Goal: Find specific page/section: Find specific page/section

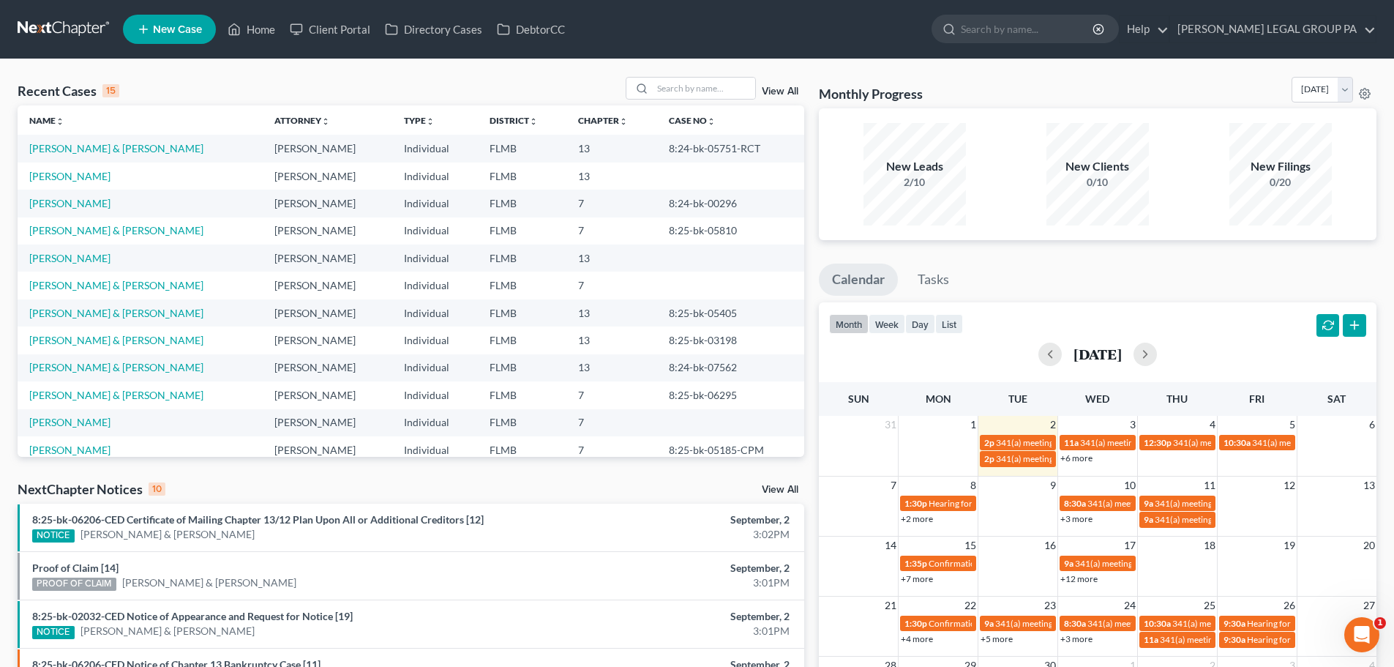
click at [920, 520] on link "+2 more" at bounding box center [917, 518] width 32 height 11
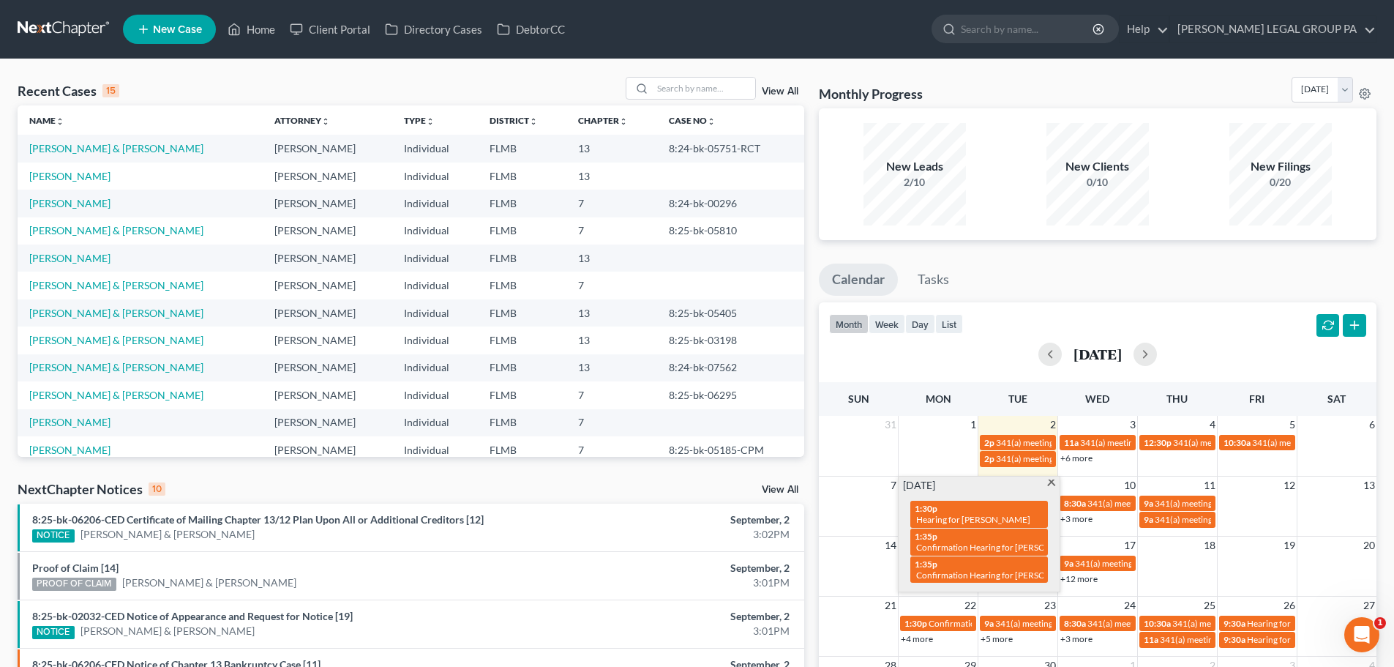
click at [1076, 521] on link "+3 more" at bounding box center [1077, 518] width 32 height 11
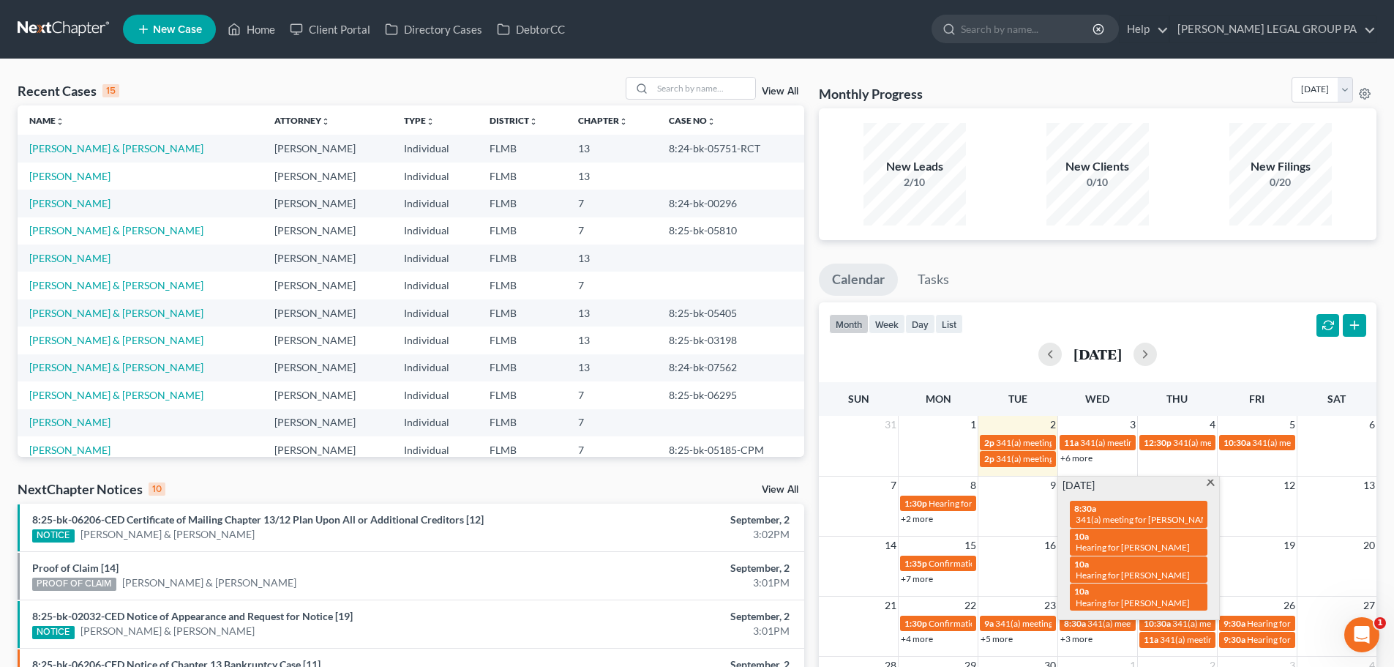
drag, startPoint x: 1208, startPoint y: 479, endPoint x: 1202, endPoint y: 484, distance: 7.8
click at [1208, 478] on div "[DATE] 8:30a 341(a) meeting for [PERSON_NAME] 10a Hearing for [PERSON_NAME] 10a…" at bounding box center [1138, 548] width 161 height 143
click at [1211, 477] on div "[DATE] 8:30a 341(a) meeting for [PERSON_NAME] 10a Hearing for [PERSON_NAME] 10a…" at bounding box center [1138, 548] width 161 height 143
click at [1211, 479] on span at bounding box center [1211, 484] width 11 height 10
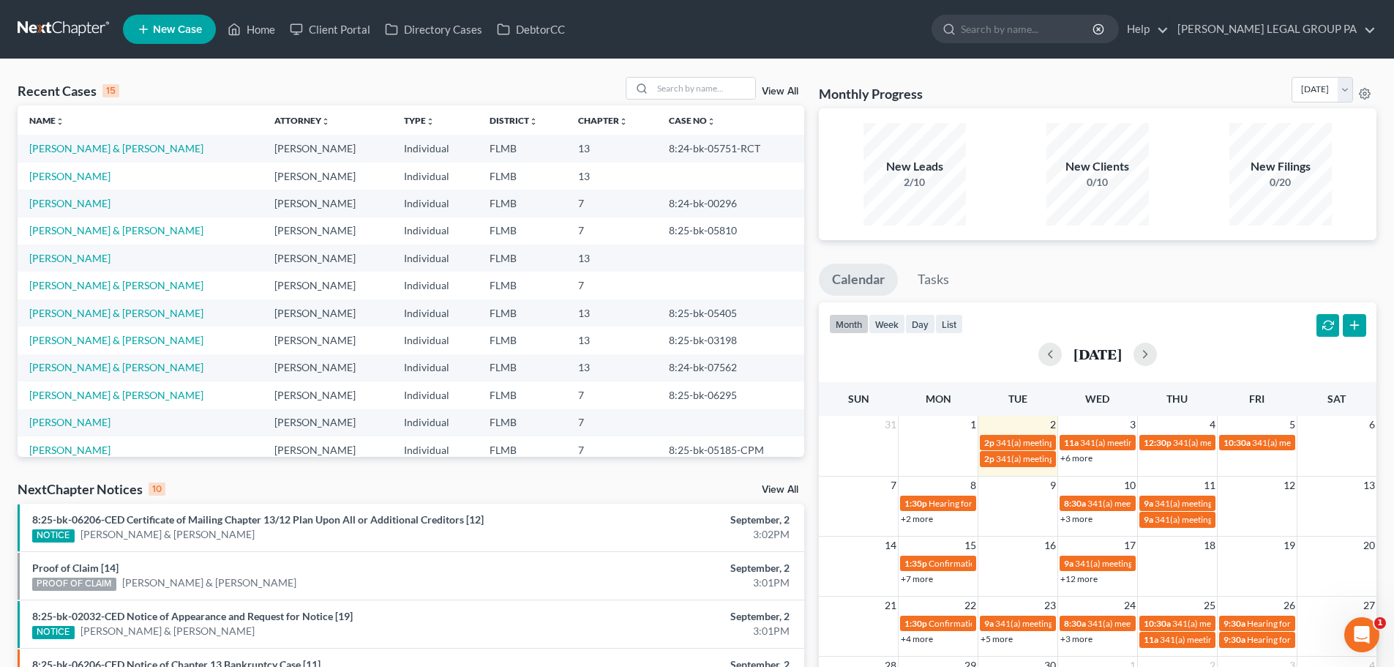
click at [1075, 520] on link "+3 more" at bounding box center [1077, 518] width 32 height 11
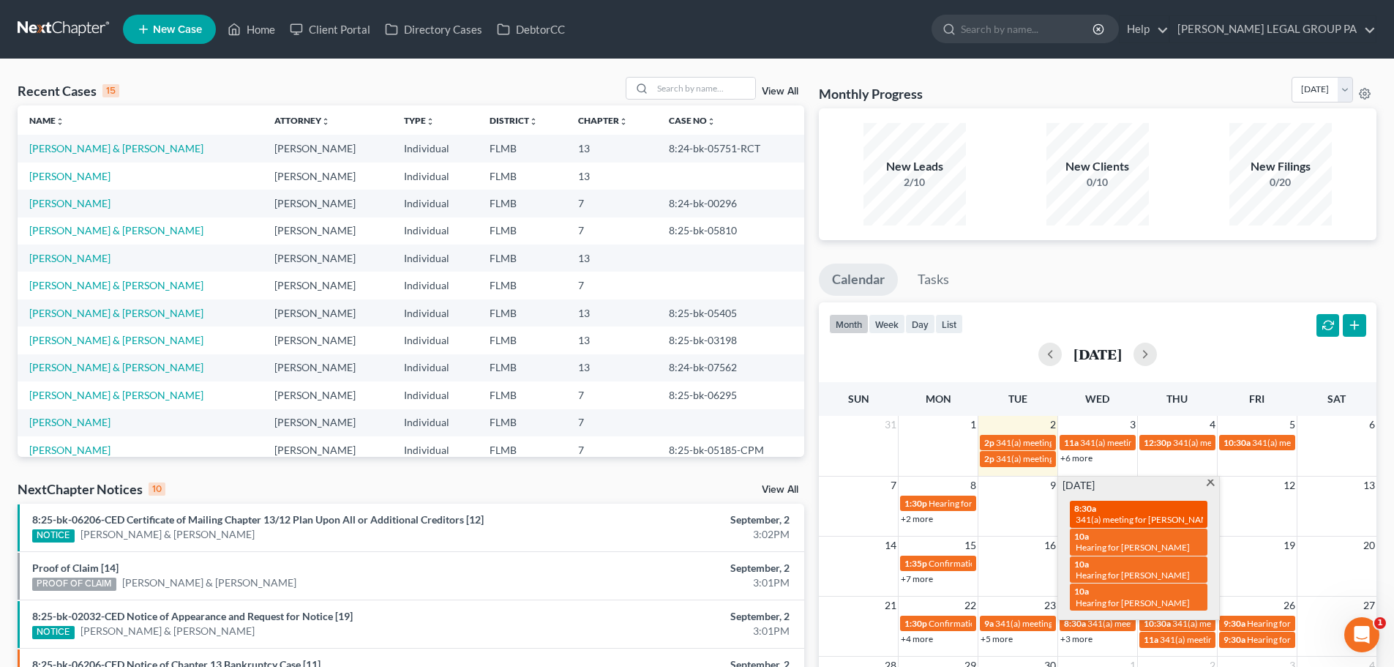
click at [1124, 512] on div "8:30a 341(a) meeting for [PERSON_NAME]" at bounding box center [1139, 514] width 129 height 23
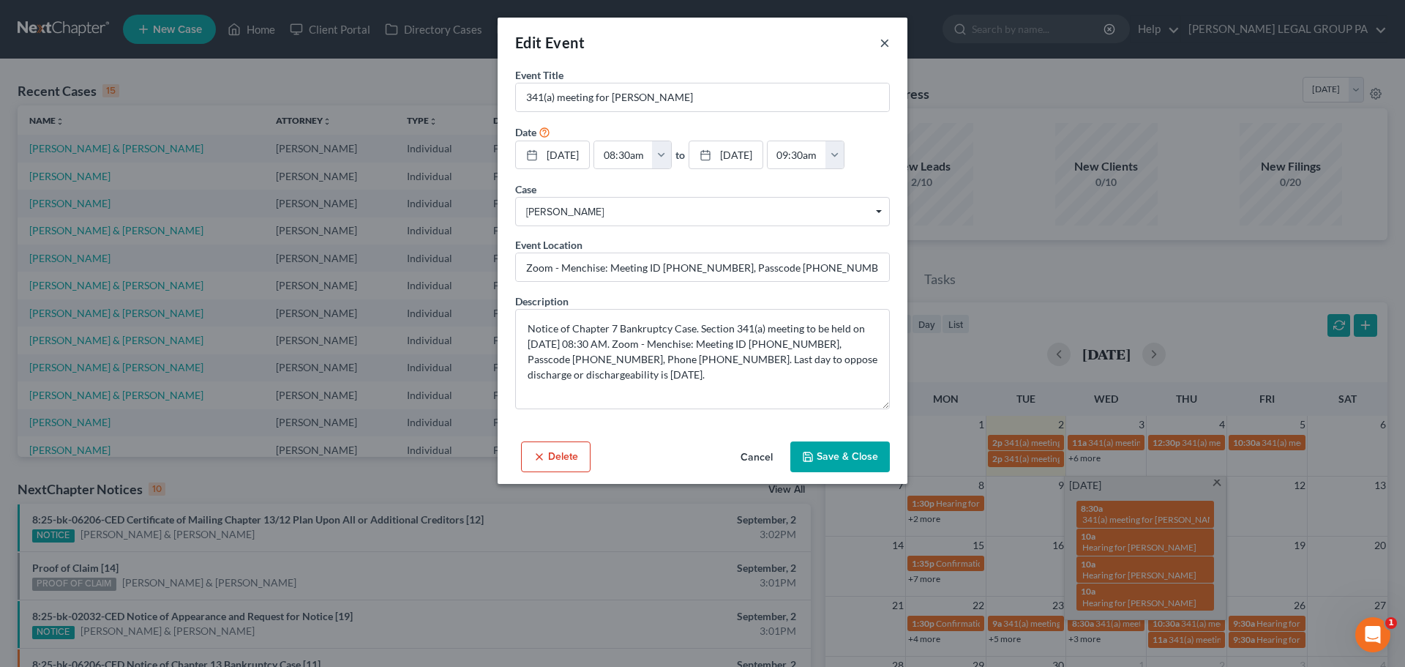
click at [889, 45] on button "×" at bounding box center [885, 43] width 10 height 18
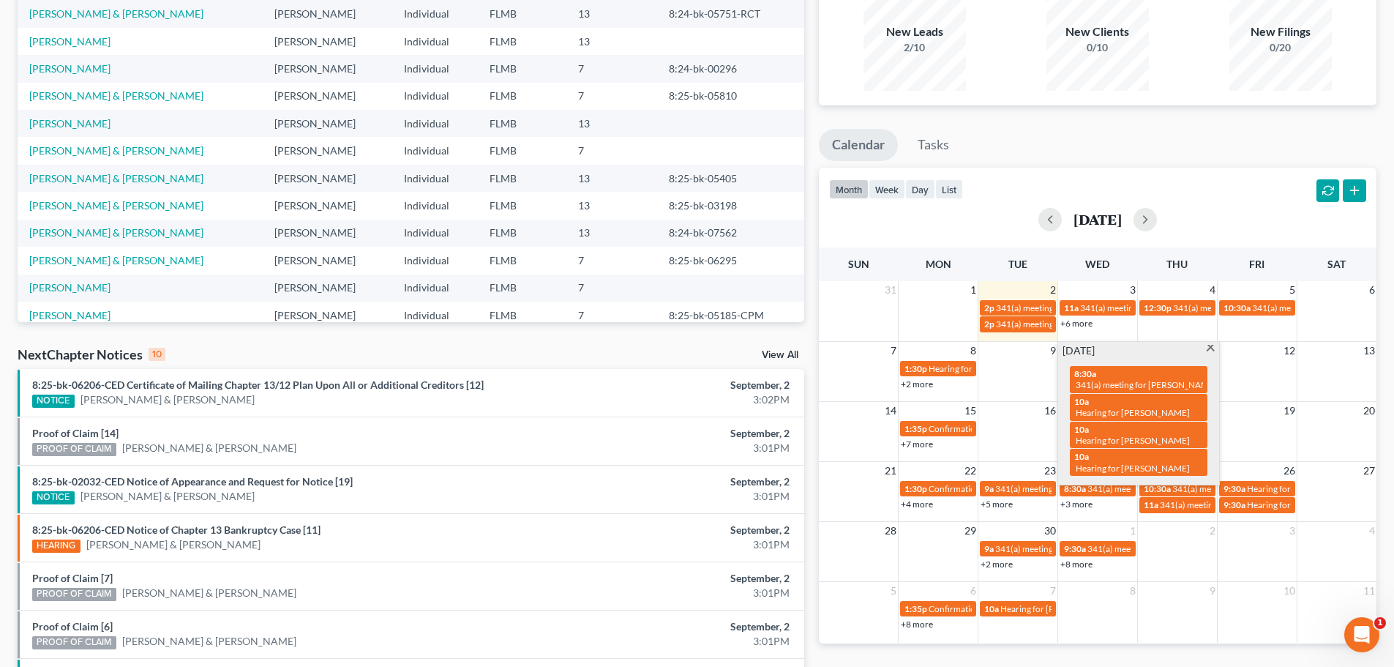
scroll to position [146, 0]
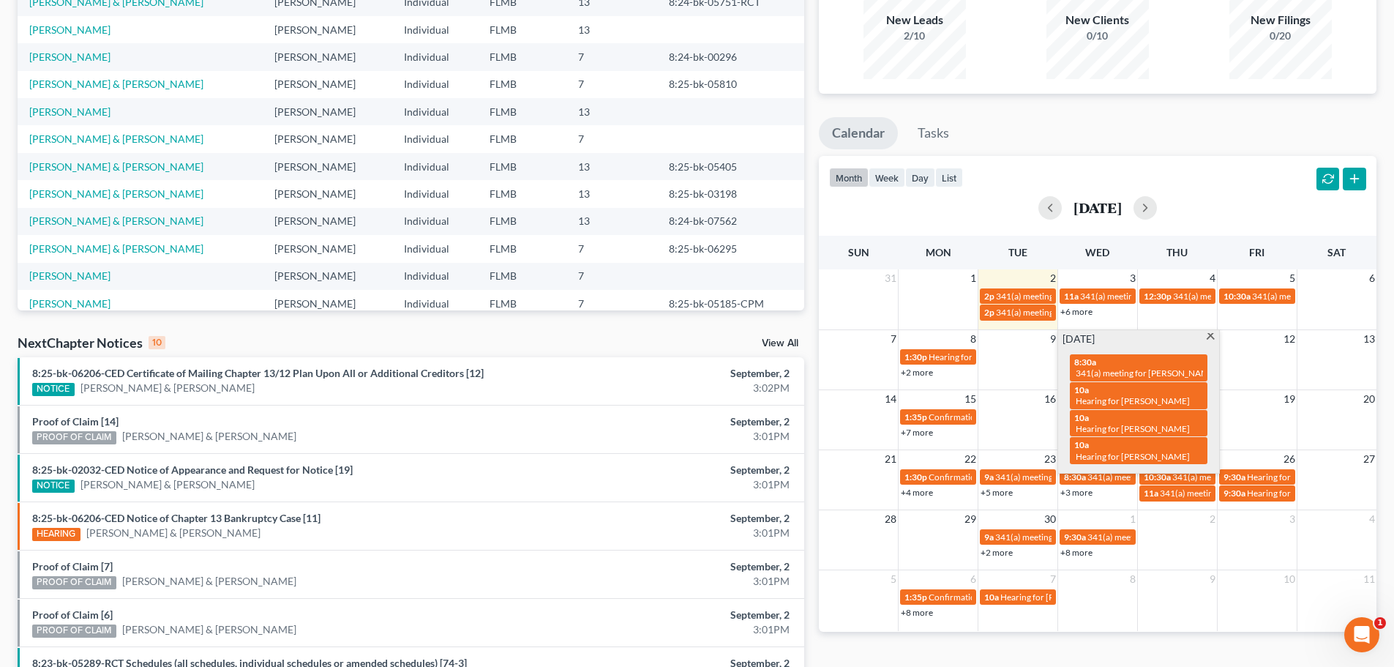
click at [916, 375] on link "+2 more" at bounding box center [917, 372] width 32 height 11
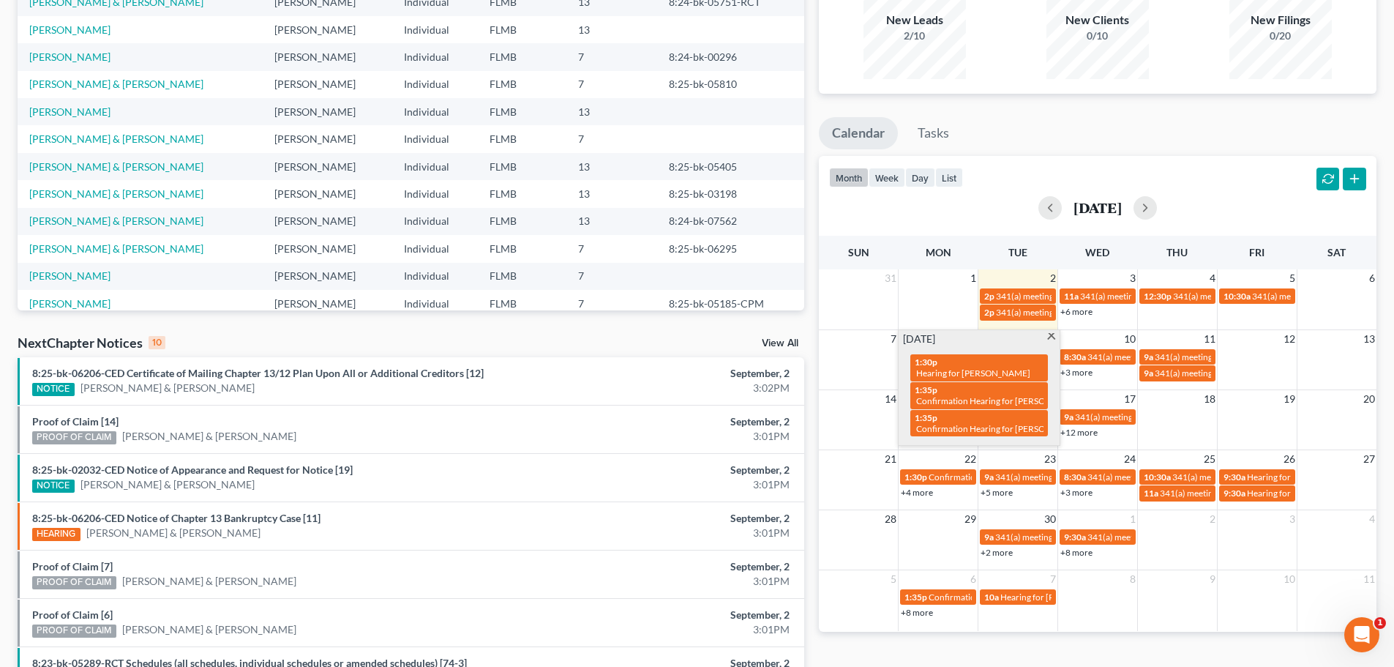
click at [1050, 339] on span at bounding box center [1051, 338] width 11 height 10
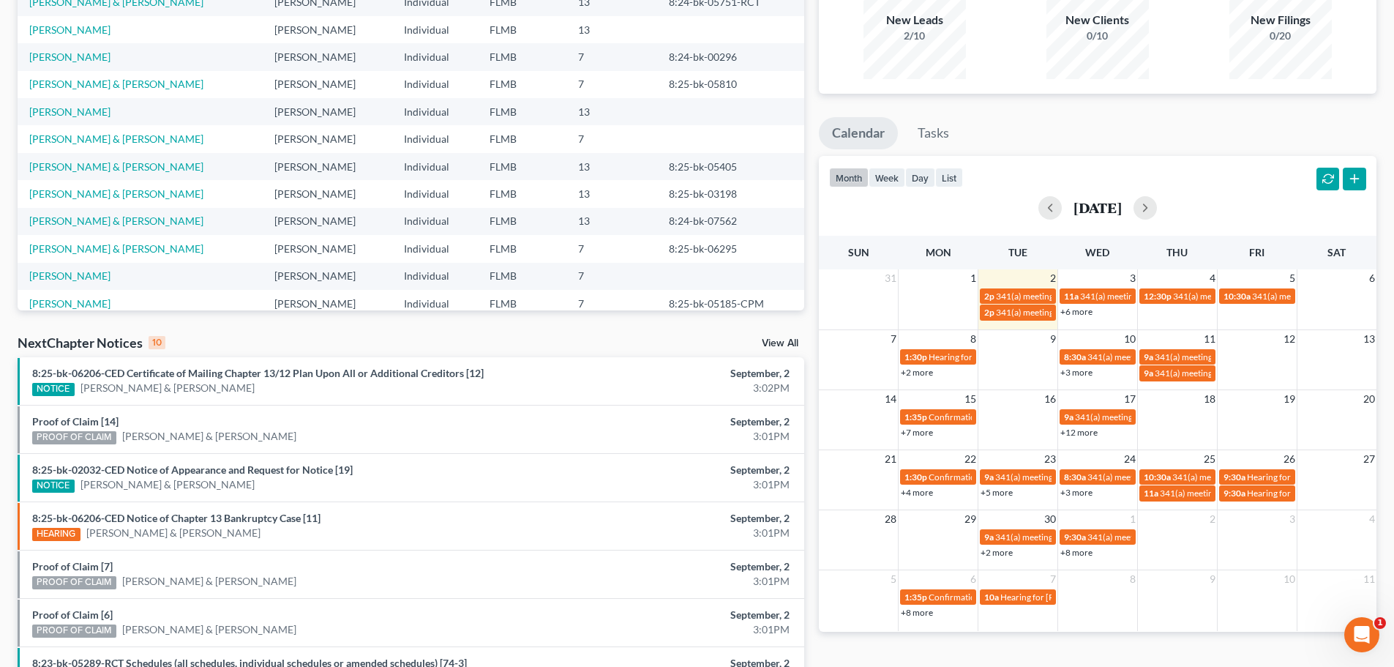
click at [1080, 369] on link "+3 more" at bounding box center [1077, 372] width 32 height 11
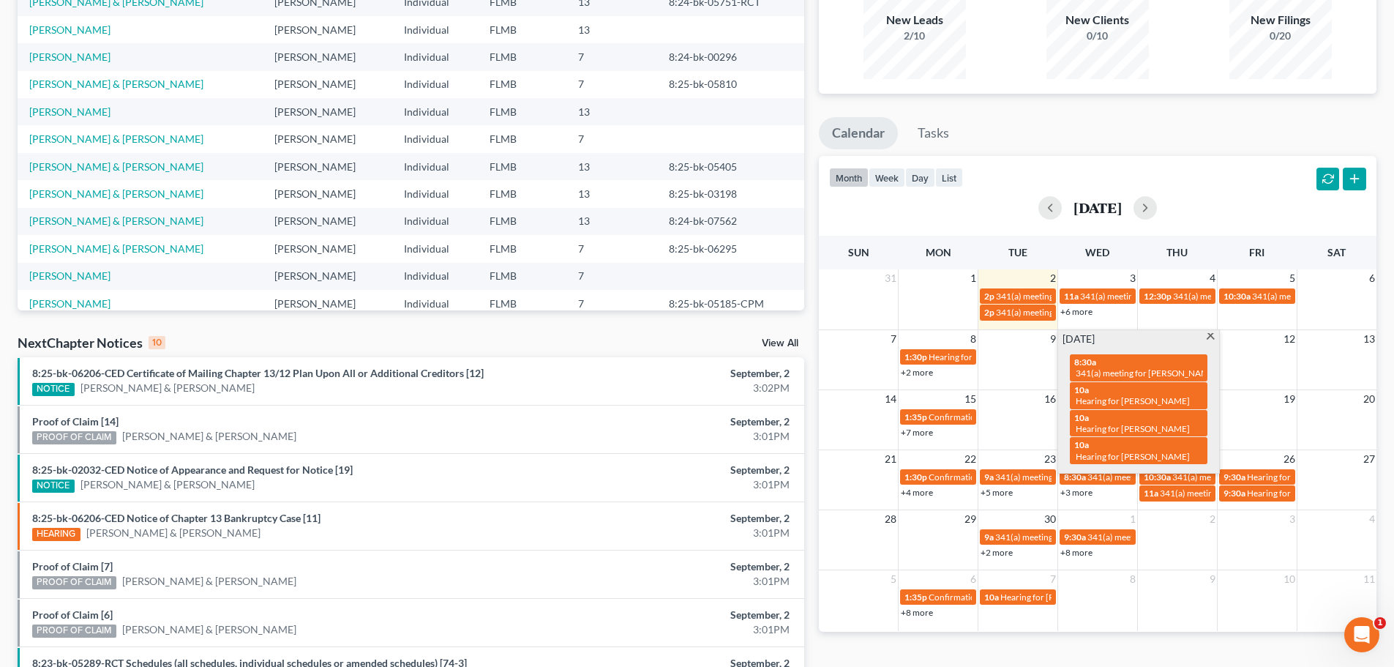
click at [1039, 354] on td at bounding box center [1019, 365] width 80 height 34
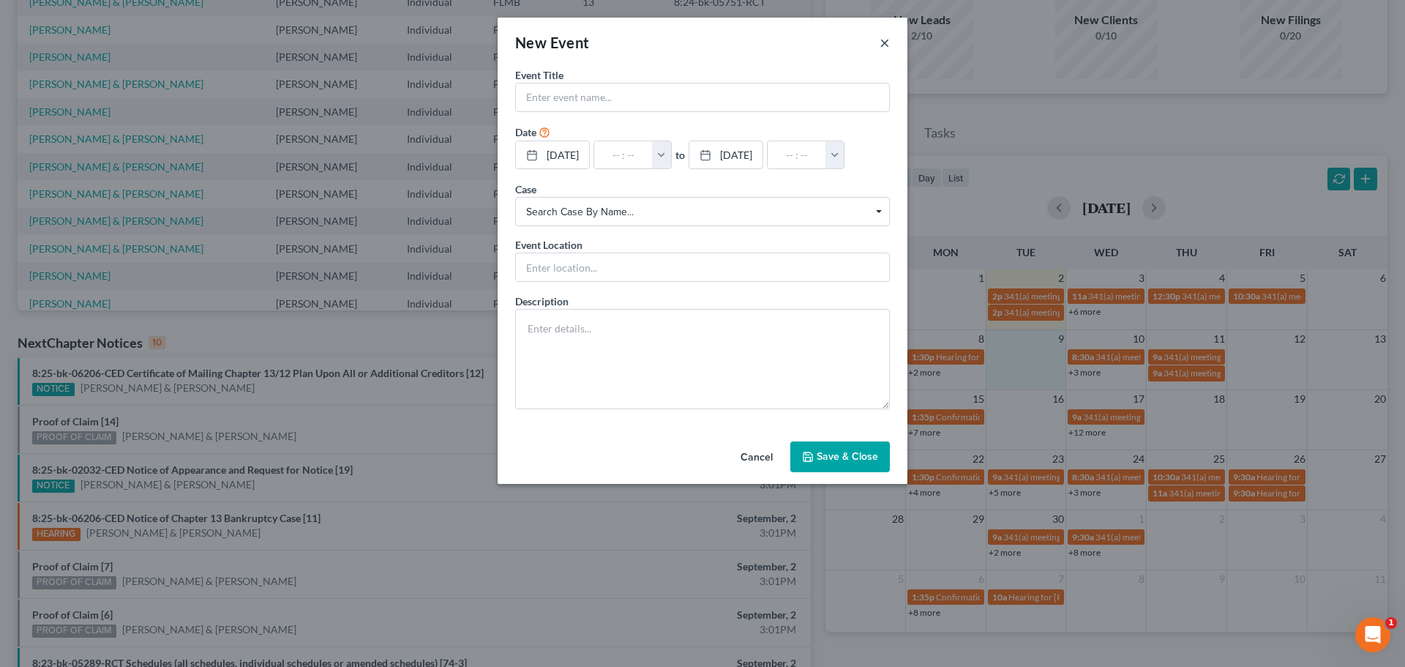
click at [886, 45] on button "×" at bounding box center [885, 43] width 10 height 18
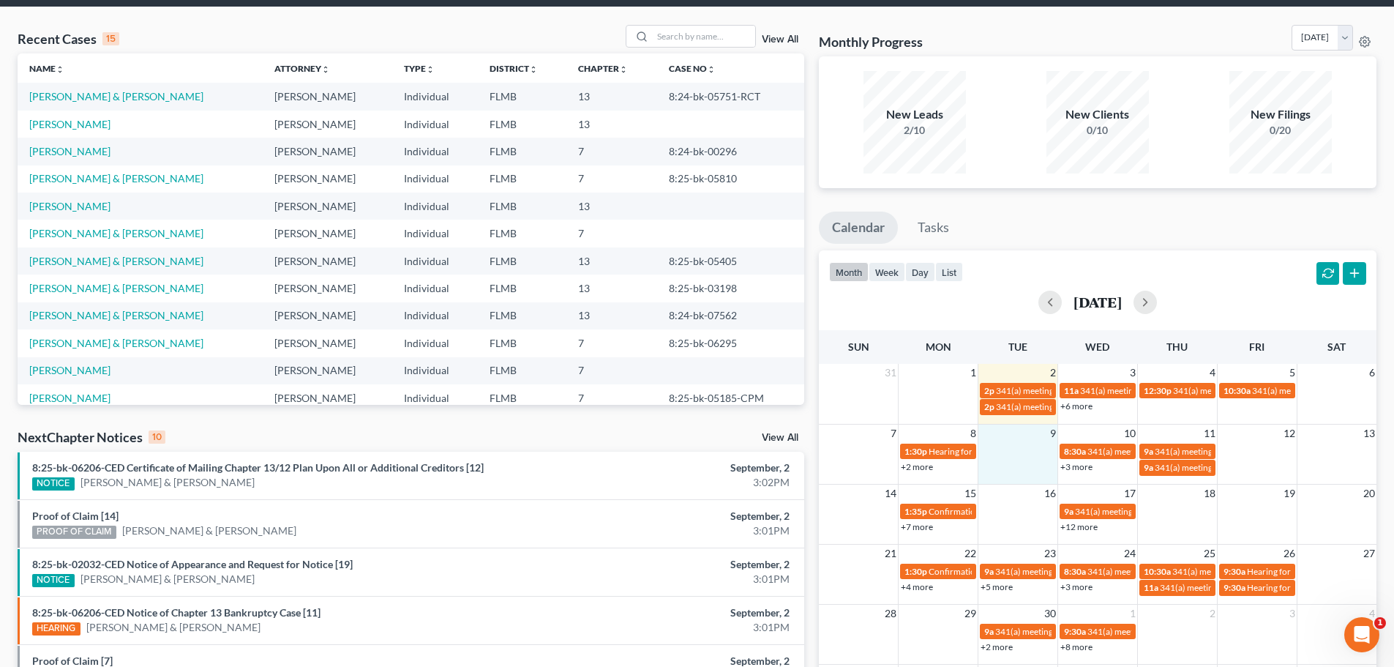
scroll to position [0, 0]
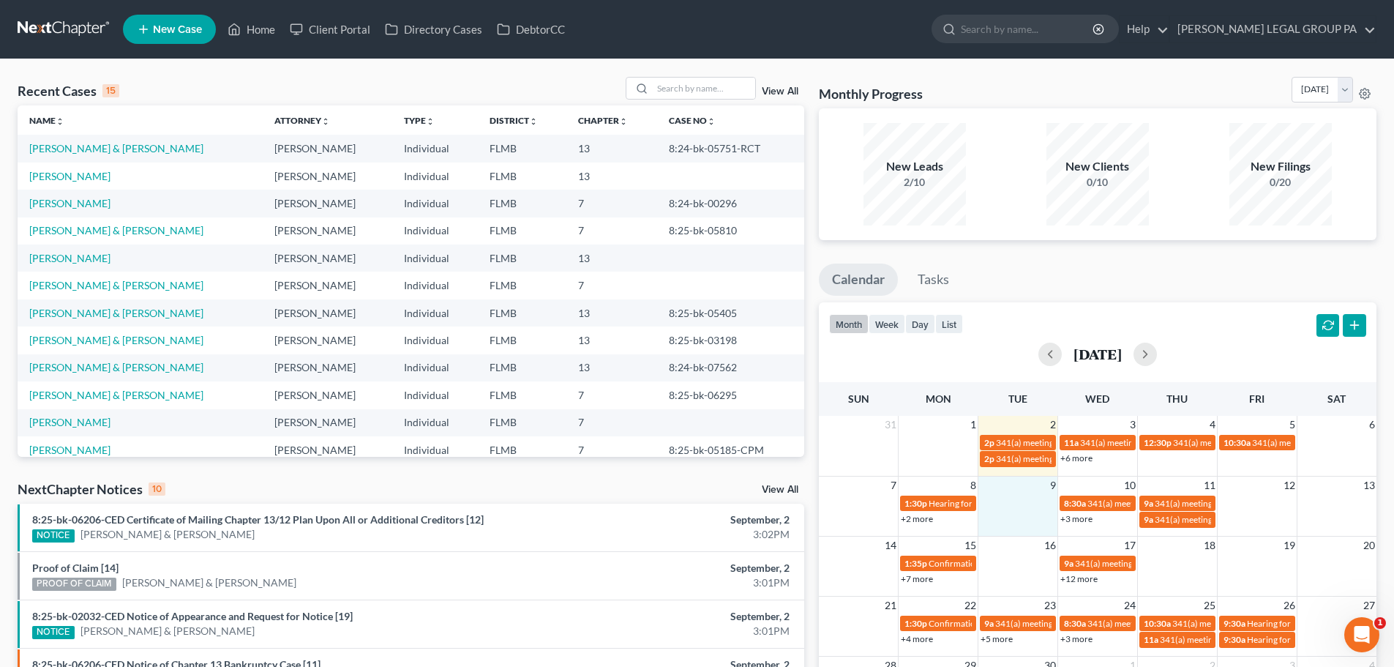
click at [75, 30] on link at bounding box center [65, 29] width 94 height 26
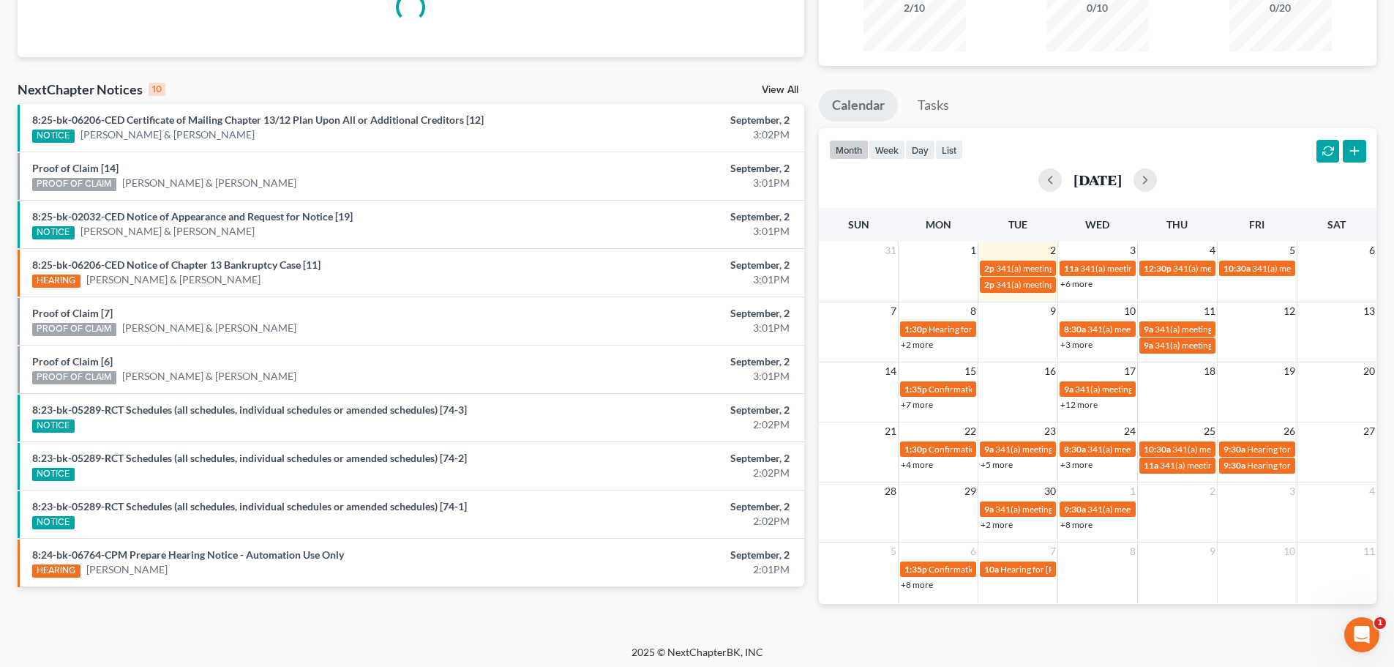
scroll to position [179, 0]
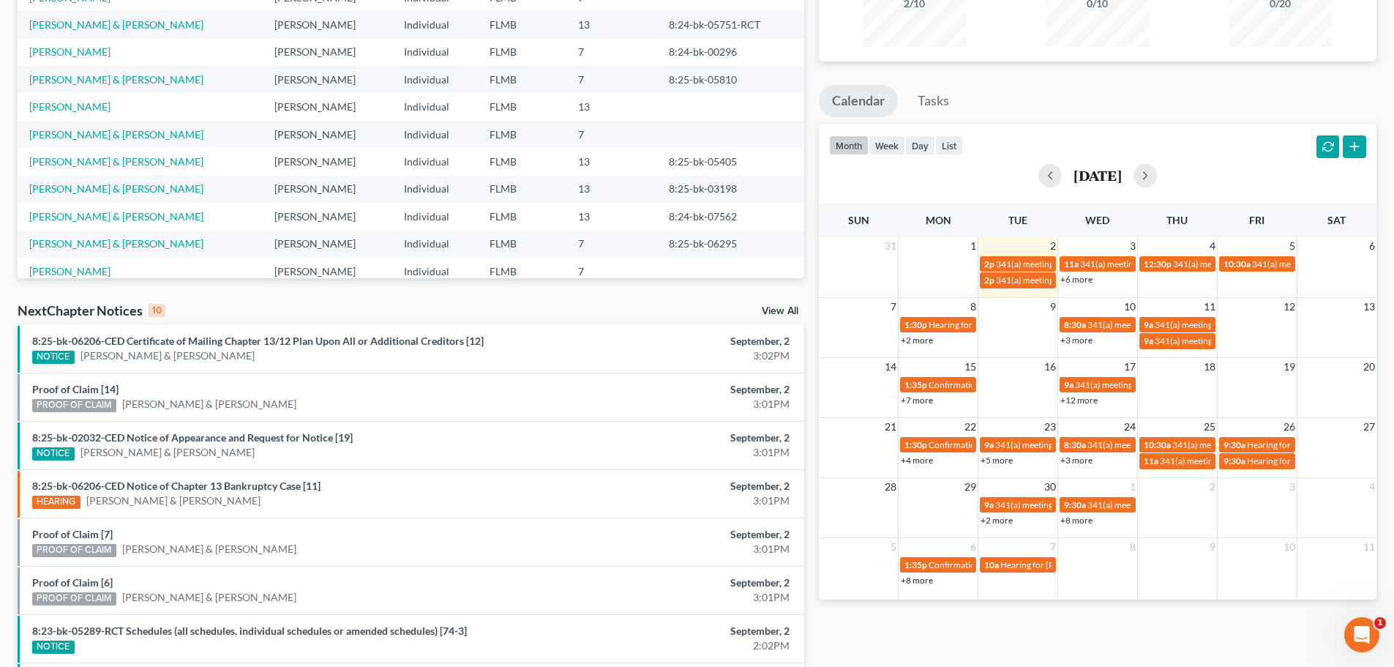
click at [926, 342] on link "+2 more" at bounding box center [917, 340] width 32 height 11
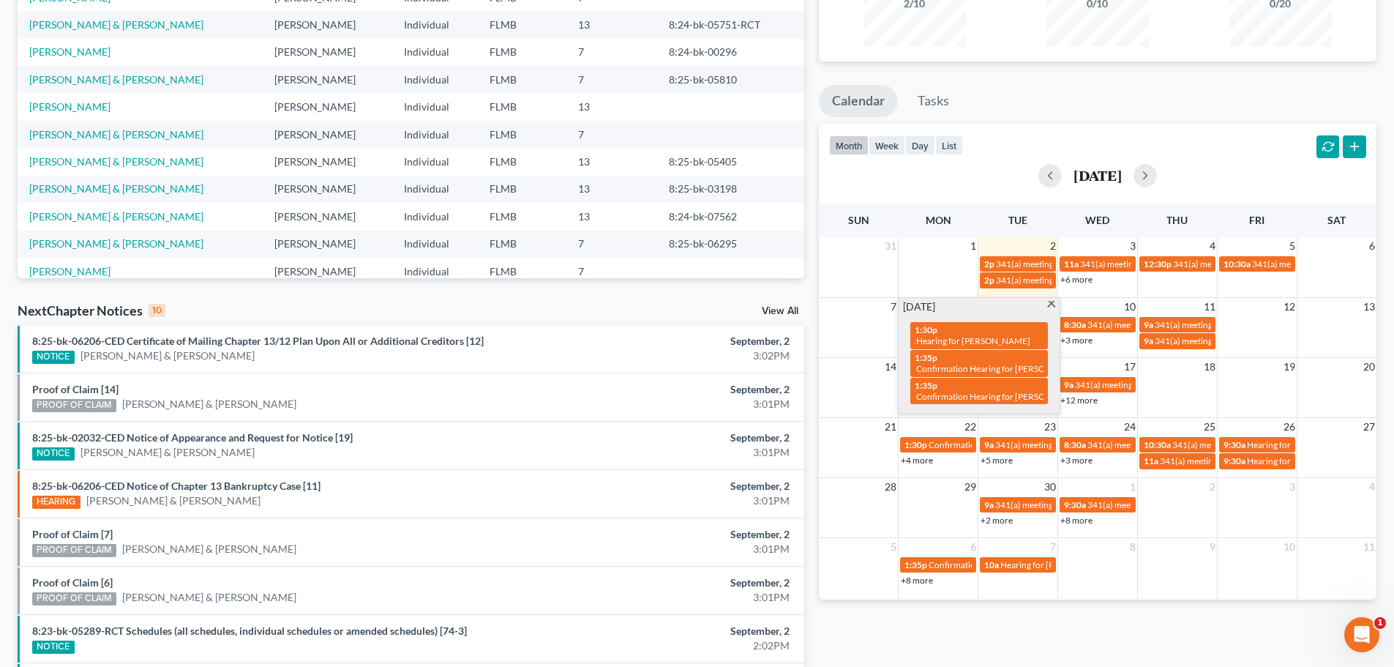
click at [1051, 302] on span at bounding box center [1051, 306] width 11 height 10
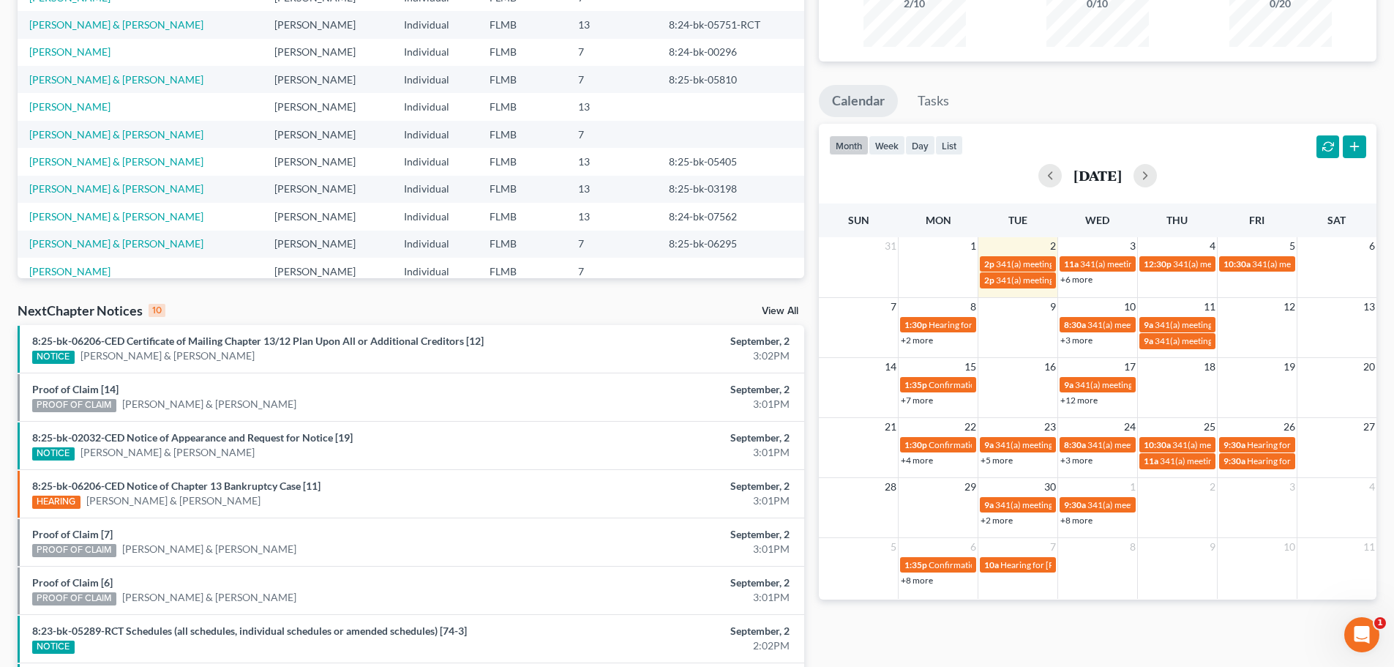
click at [1080, 338] on link "+3 more" at bounding box center [1077, 340] width 32 height 11
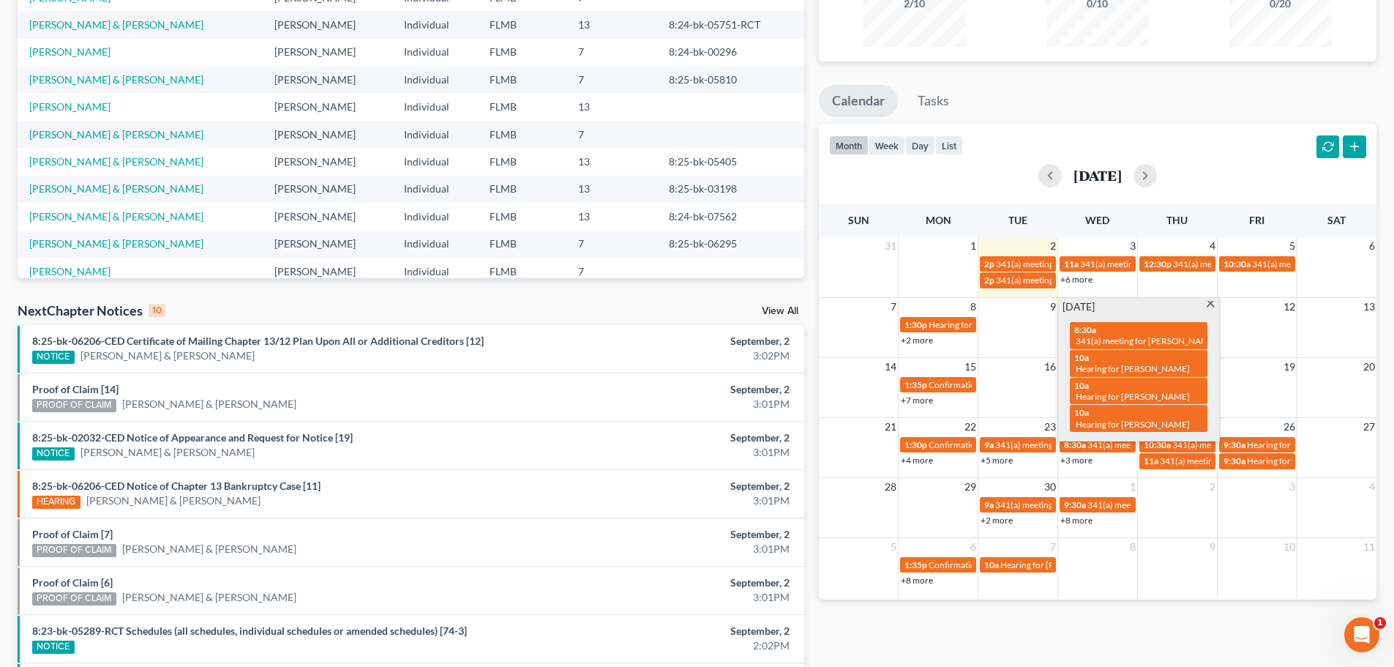
click at [1210, 303] on span at bounding box center [1211, 306] width 11 height 10
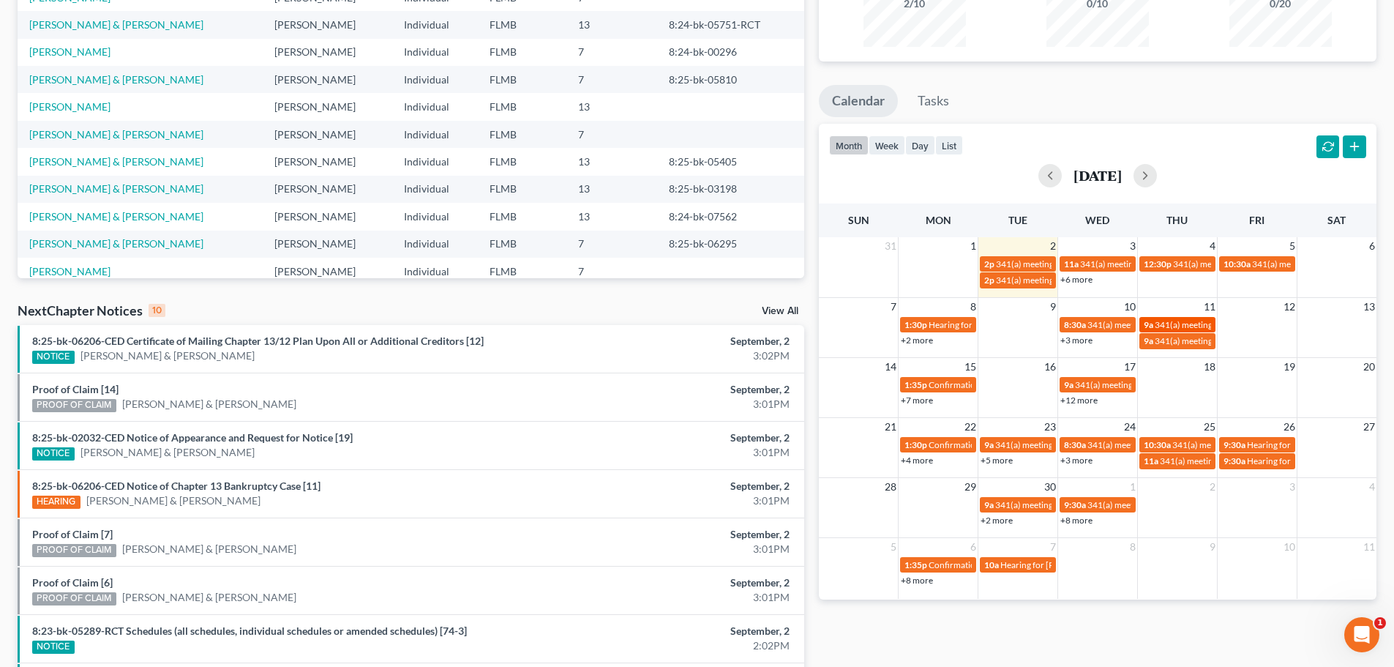
click at [1163, 328] on span "341(a) meeting for [PERSON_NAME]" at bounding box center [1225, 324] width 141 height 11
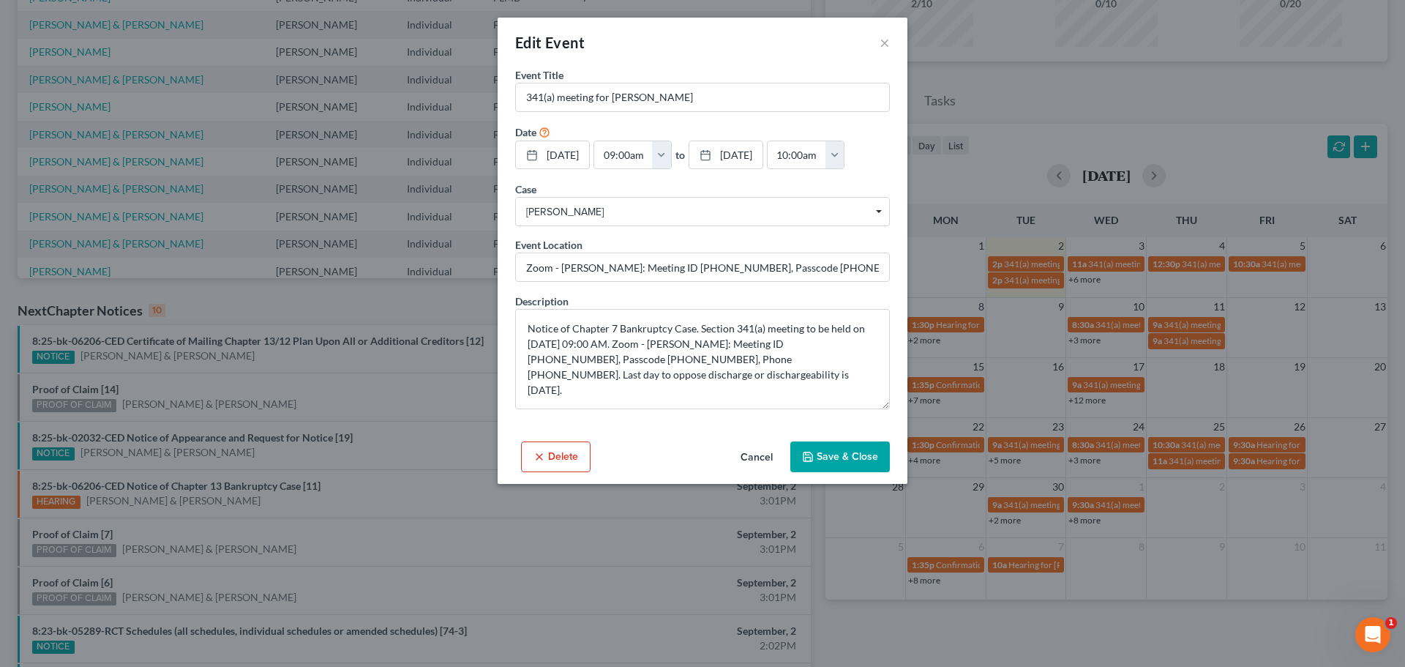
click at [1189, 341] on div "Edit Event × Event Title * 341(a) meeting for Georgeann Nezrick Date 9/11/2025 …" at bounding box center [702, 333] width 1405 height 667
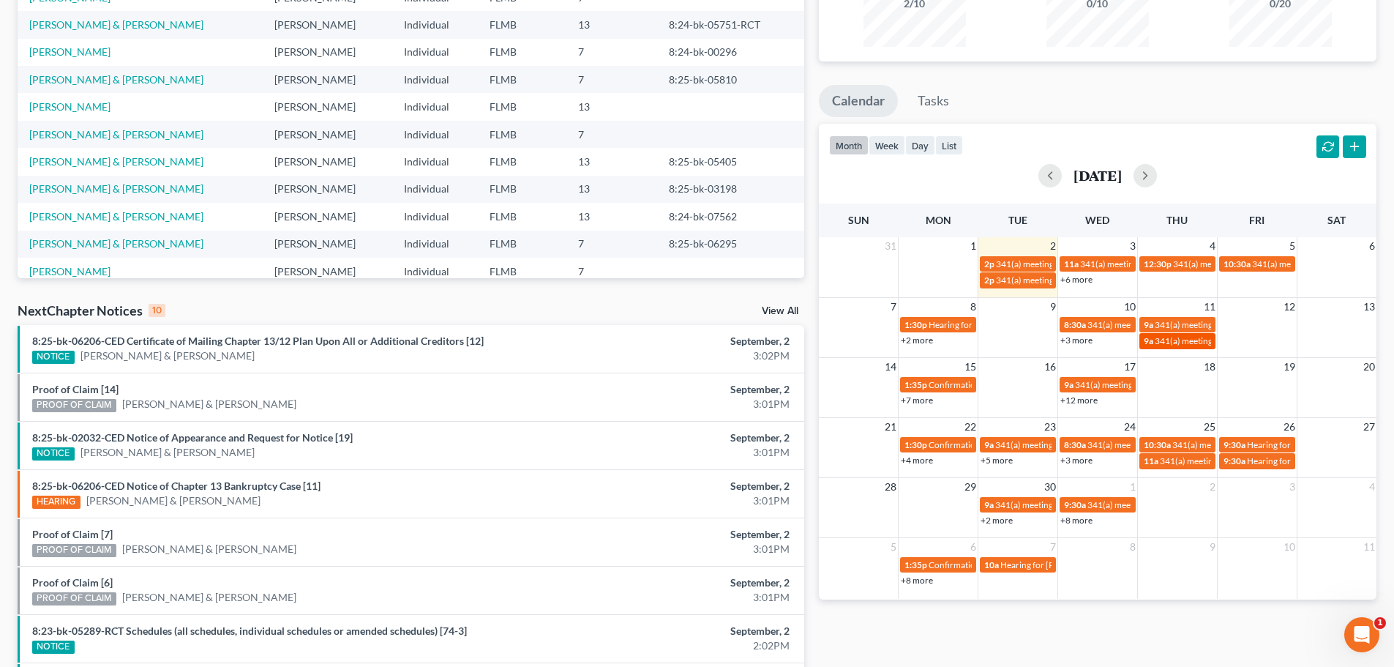
click at [1188, 341] on span "341(a) meeting for [PERSON_NAME]" at bounding box center [1225, 340] width 141 height 11
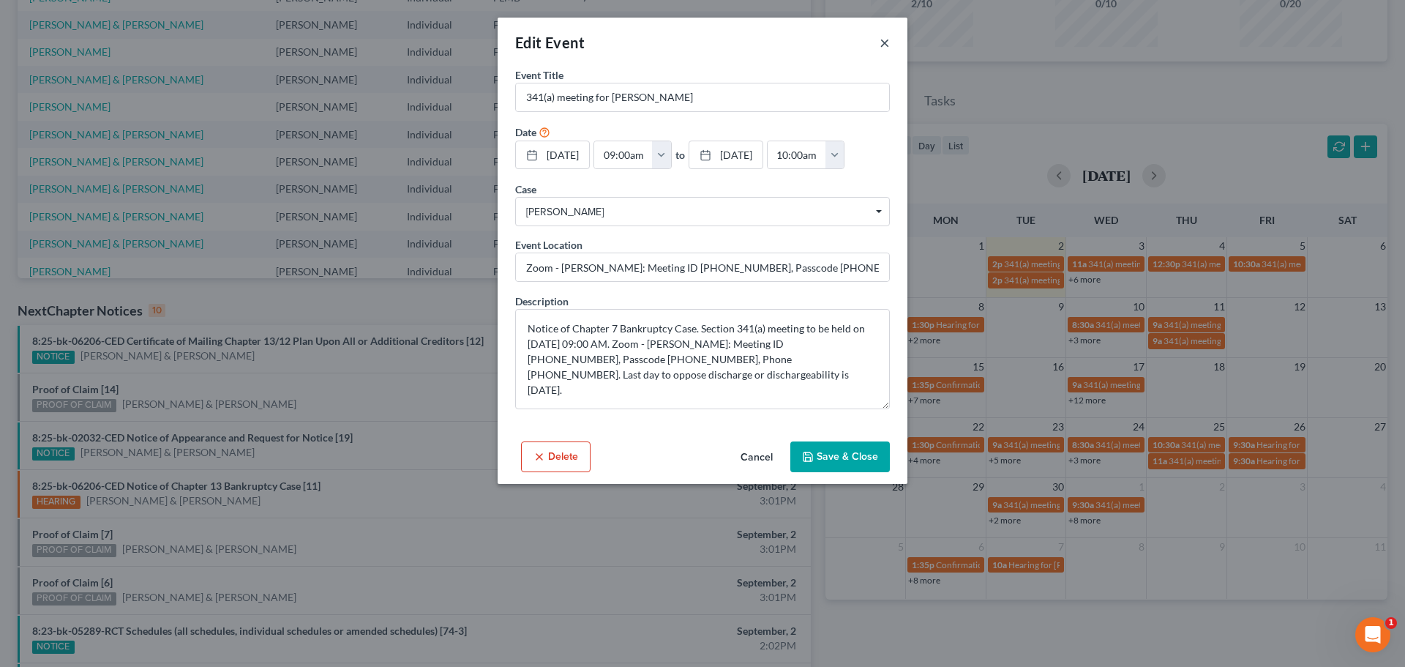
drag, startPoint x: 886, startPoint y: 39, endPoint x: 913, endPoint y: 72, distance: 42.2
click at [887, 40] on button "×" at bounding box center [885, 43] width 10 height 18
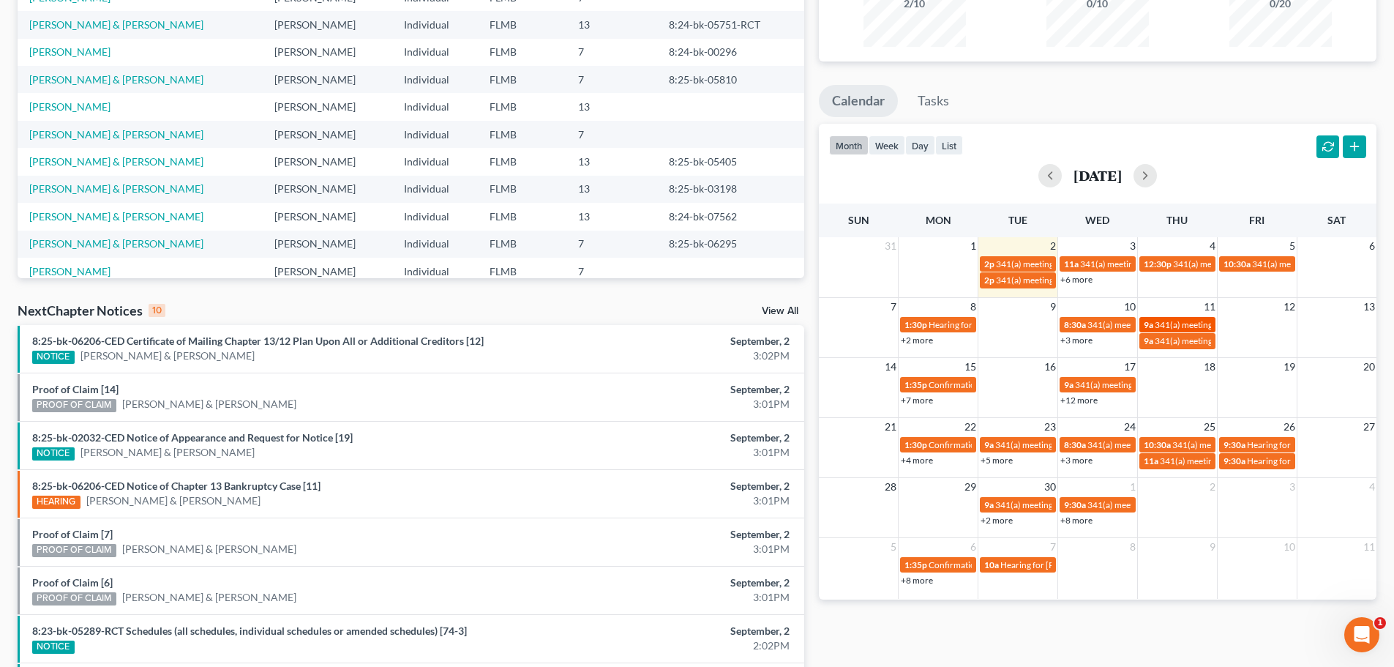
click at [1159, 324] on span "341(a) meeting for [PERSON_NAME]" at bounding box center [1225, 324] width 141 height 11
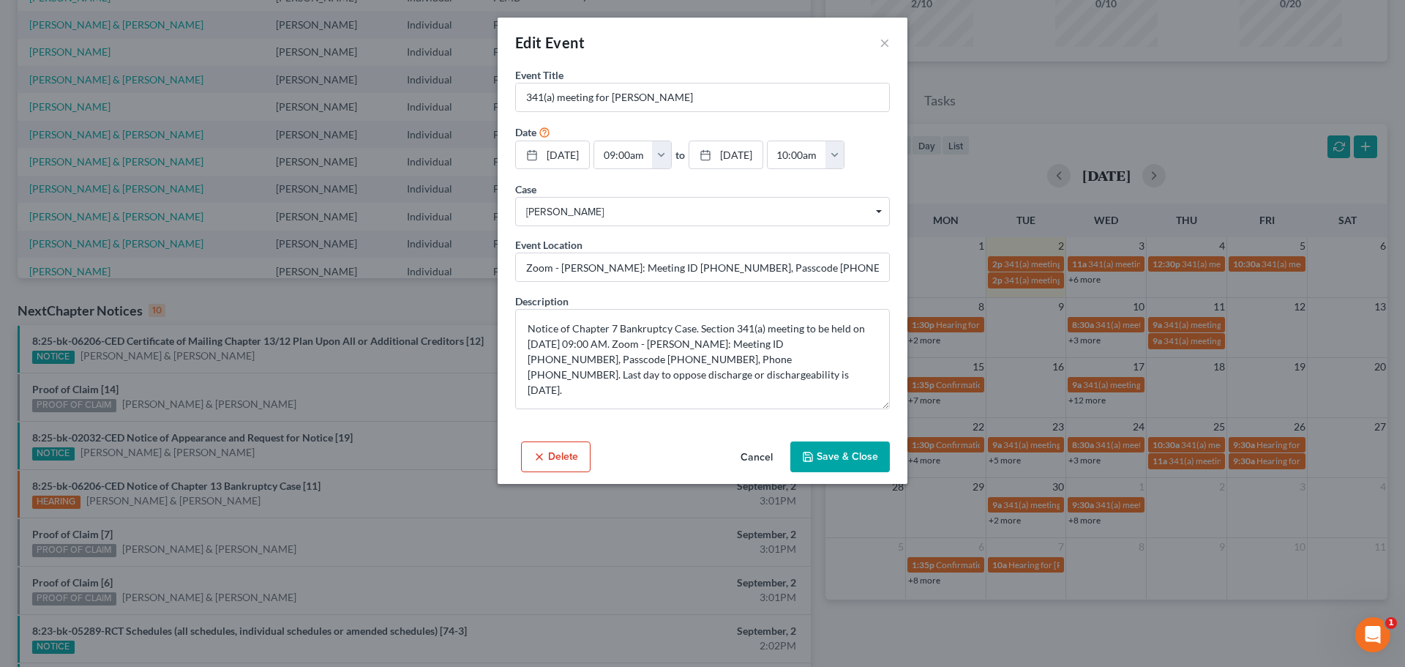
click at [875, 303] on div "Description Notice of Chapter 7 Bankruptcy Case. Section 341(a) meeting to be h…" at bounding box center [702, 352] width 375 height 116
drag, startPoint x: 878, startPoint y: 38, endPoint x: 886, endPoint y: 49, distance: 13.6
click at [878, 37] on div "Edit Event ×" at bounding box center [703, 43] width 410 height 50
click at [883, 40] on button "×" at bounding box center [885, 43] width 10 height 18
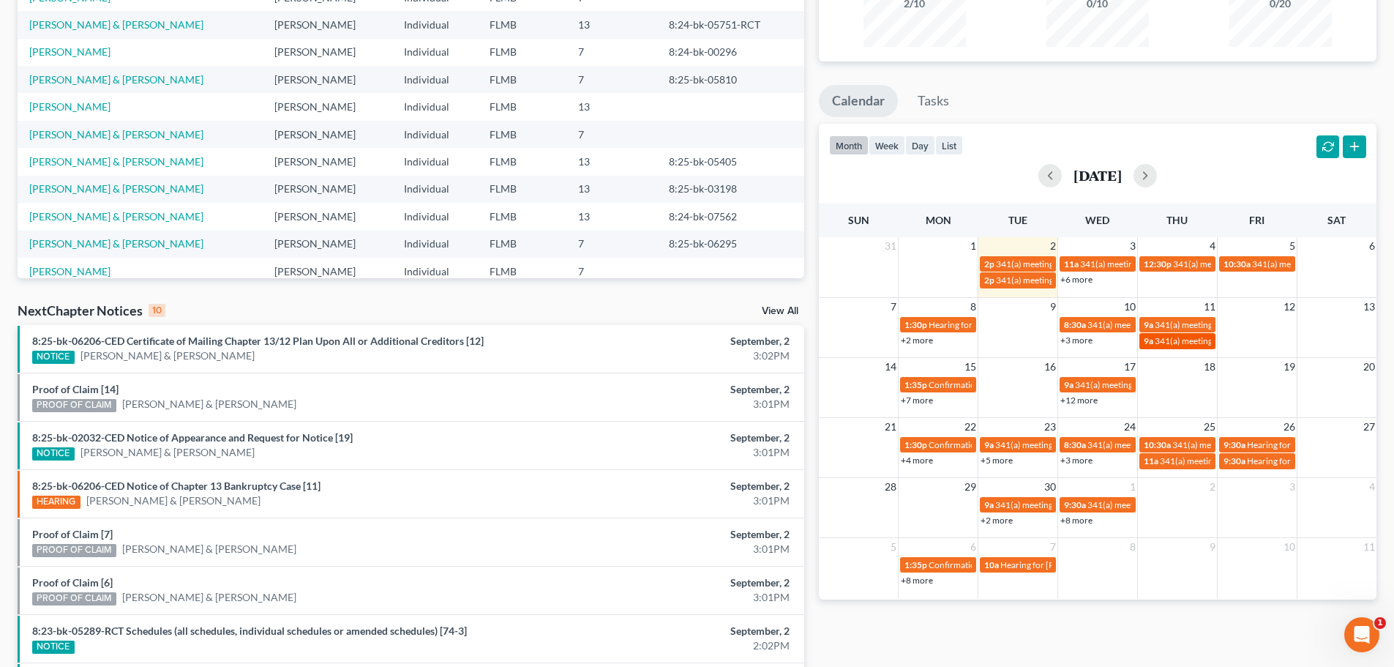
click at [1180, 335] on link "9a 341(a) meeting for Jennifer Bellingham" at bounding box center [1178, 340] width 76 height 15
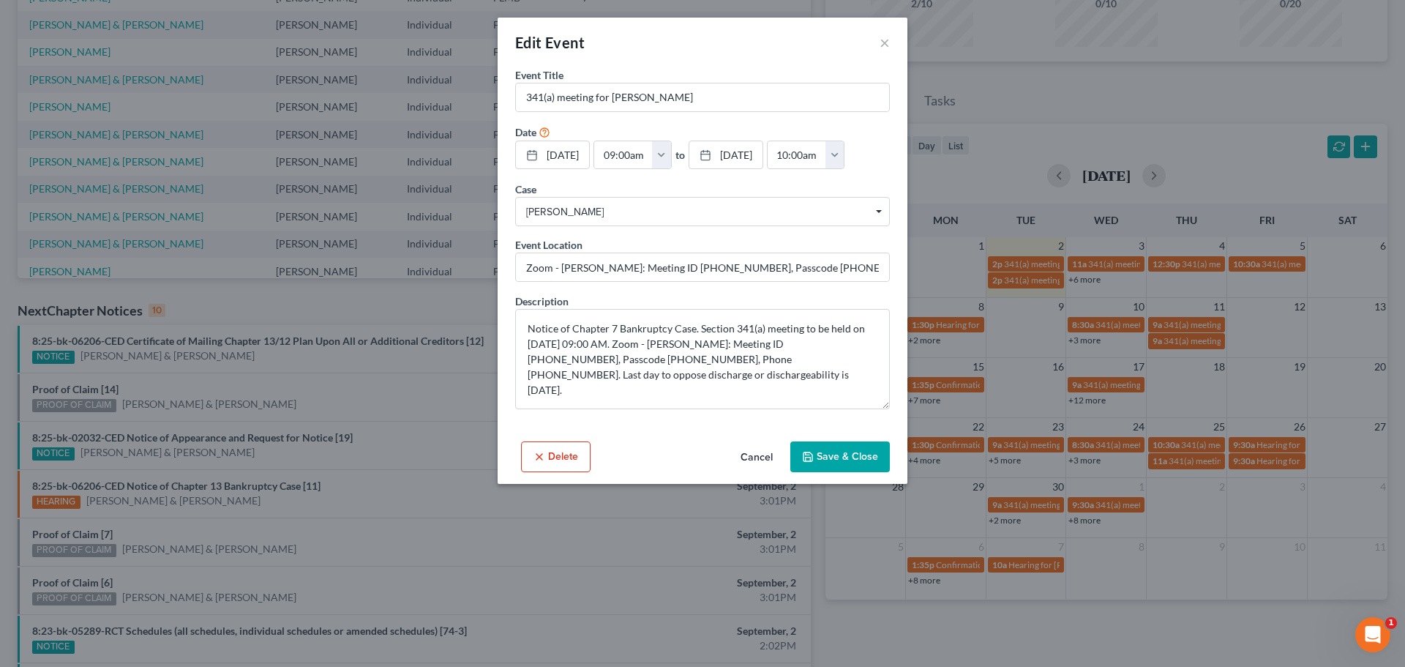
click at [878, 37] on div "Edit Event ×" at bounding box center [703, 43] width 410 height 50
click at [886, 45] on button "×" at bounding box center [885, 43] width 10 height 18
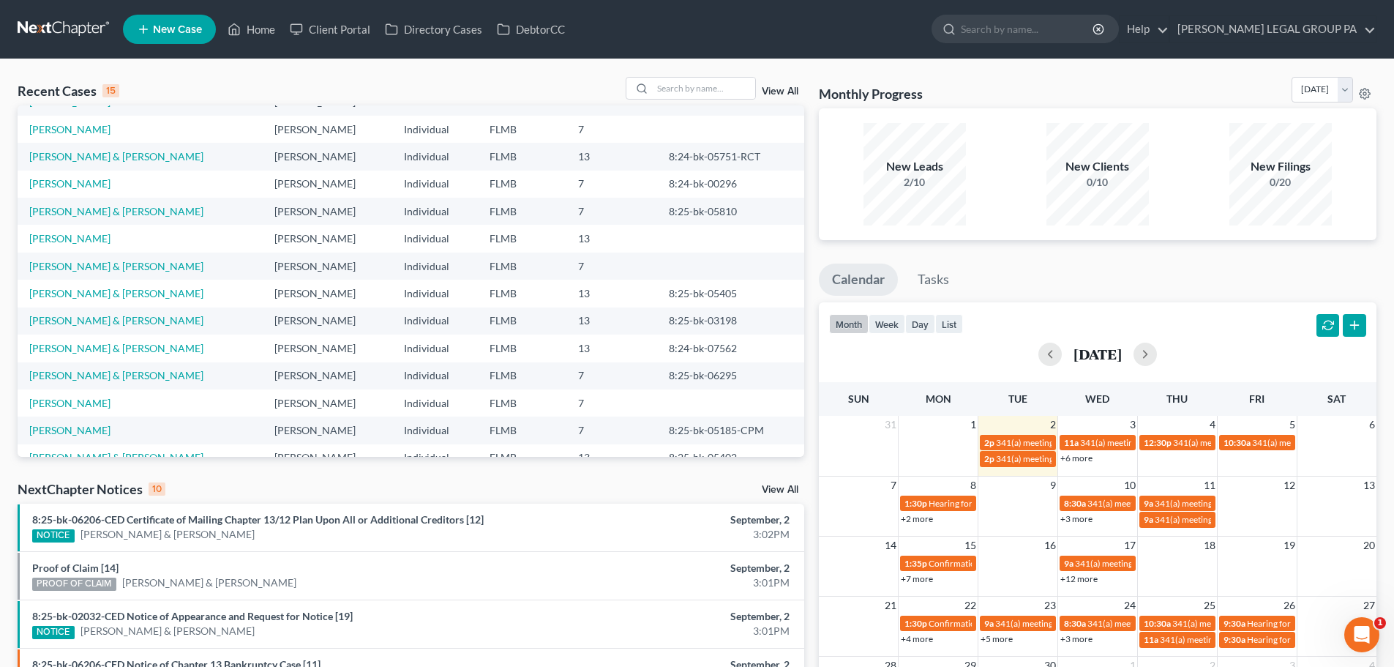
scroll to position [0, 0]
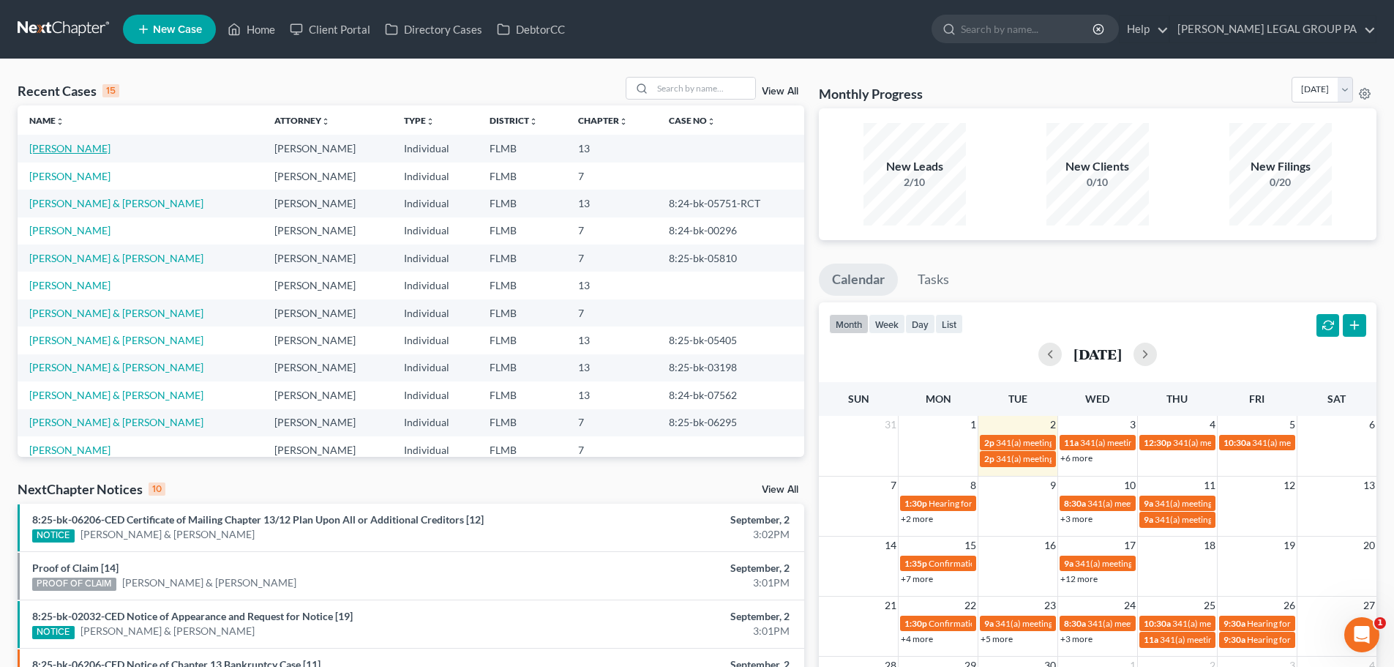
click at [77, 151] on link "[PERSON_NAME]" at bounding box center [69, 148] width 81 height 12
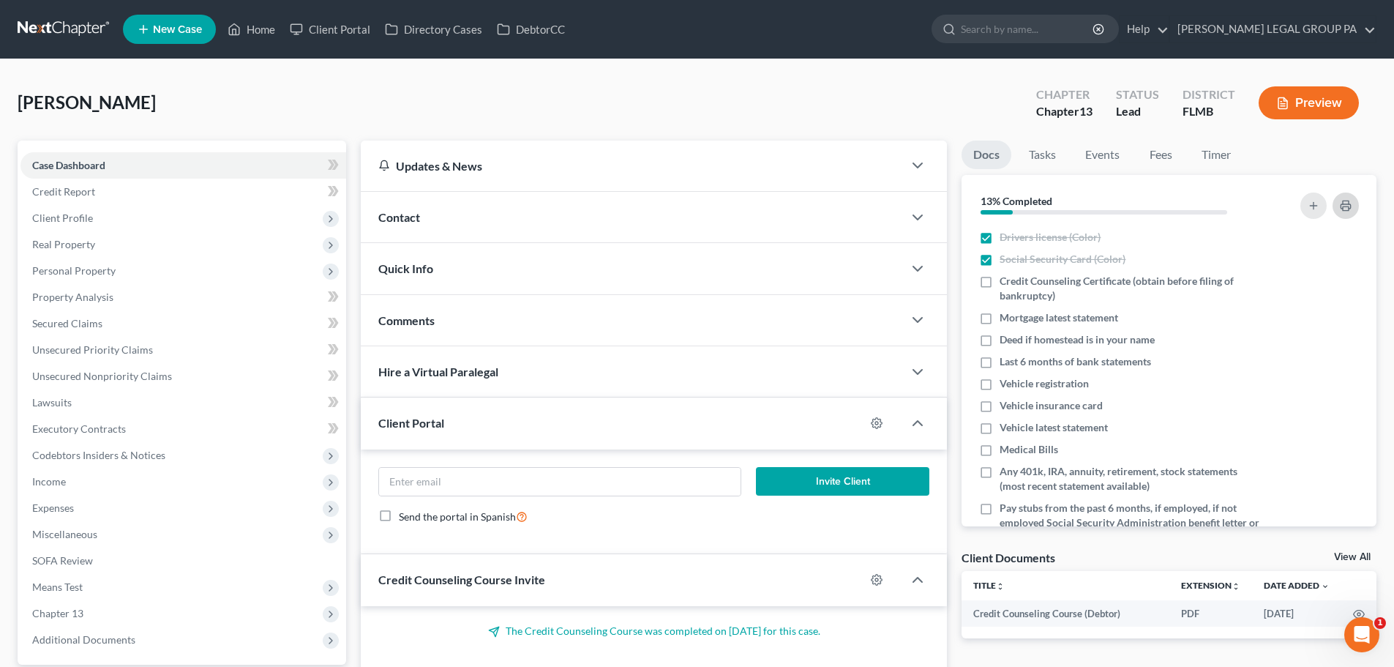
click at [1348, 201] on polyline "button" at bounding box center [1346, 203] width 6 height 4
click at [446, 482] on input "email" at bounding box center [559, 482] width 361 height 28
click at [409, 124] on div "McLaughlin, Sonya Upgraded Chapter Chapter 13 Status Lead District FLMB Preview" at bounding box center [697, 109] width 1359 height 64
click at [71, 29] on link at bounding box center [65, 29] width 94 height 26
